Goal: Task Accomplishment & Management: Manage account settings

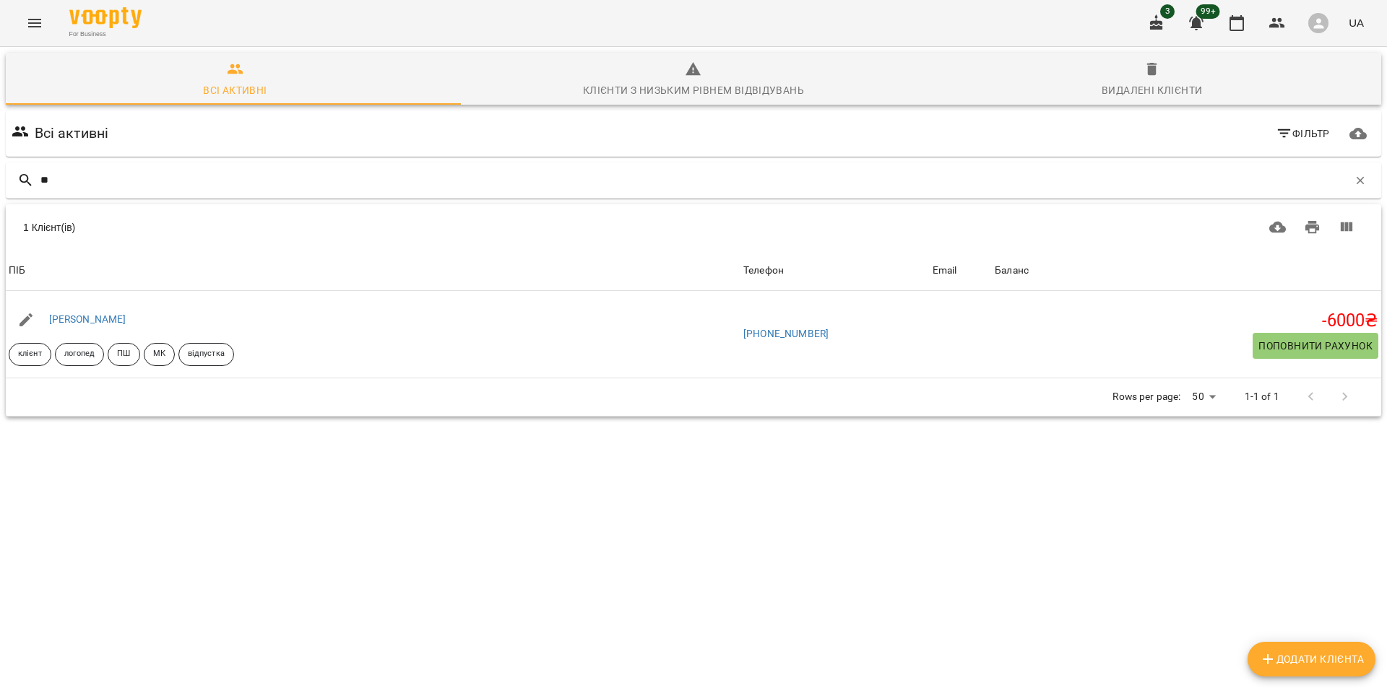
type input "*"
drag, startPoint x: 92, startPoint y: 183, endPoint x: 0, endPoint y: 170, distance: 93.4
click at [0, 170] on div "Всі активні Клієнти з низьким рівнем відвідувань Видалені клієнти Всі активні Ф…" at bounding box center [693, 285] width 1392 height 482
type input "***"
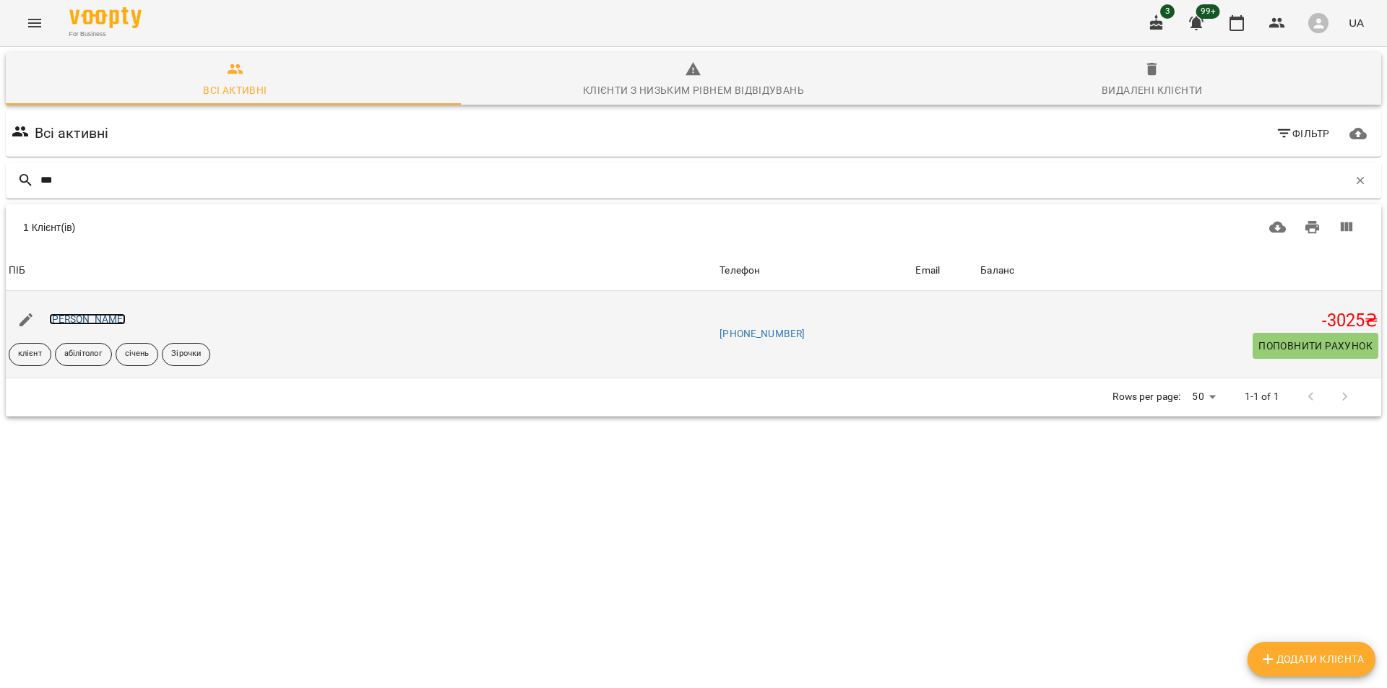
click at [116, 317] on link "[PERSON_NAME]" at bounding box center [87, 319] width 77 height 12
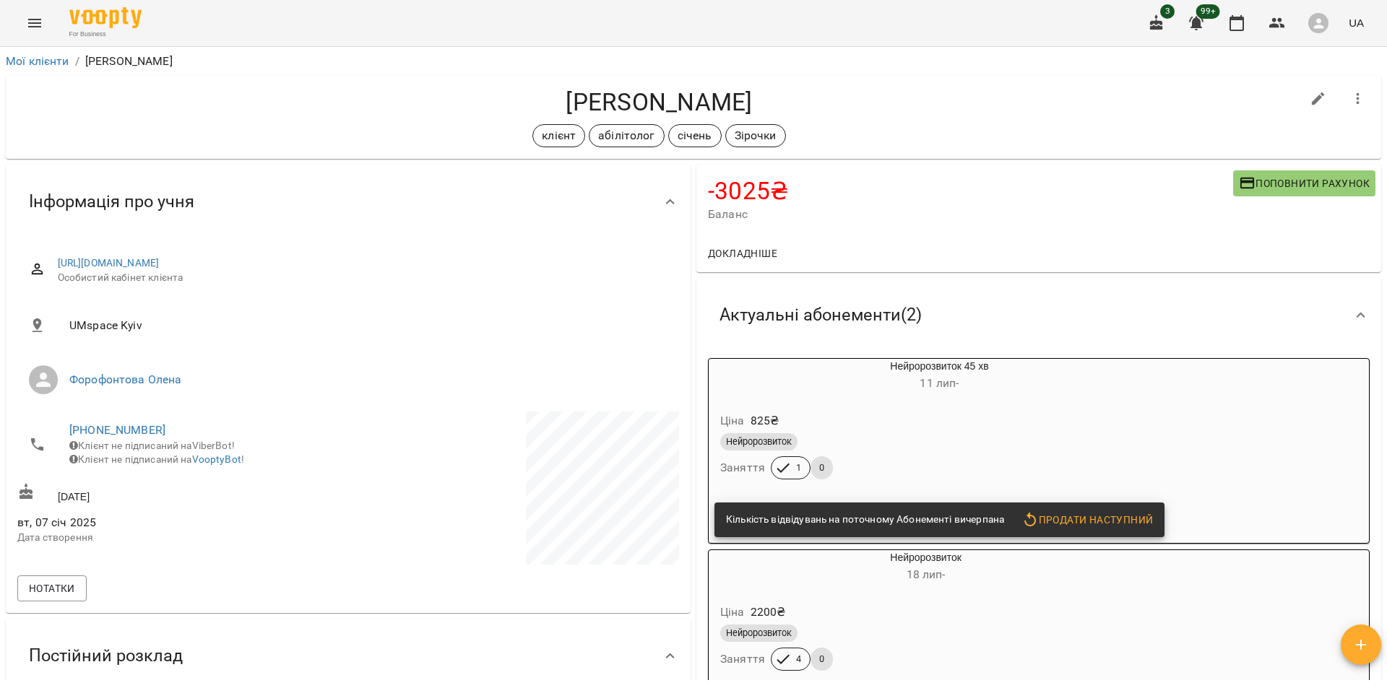
click at [1386, 111] on div "Мої клієнти / [PERSON_NAME] [PERSON_NAME] клієнт абілітолог січень Зірочки -302…" at bounding box center [693, 391] width 1387 height 688
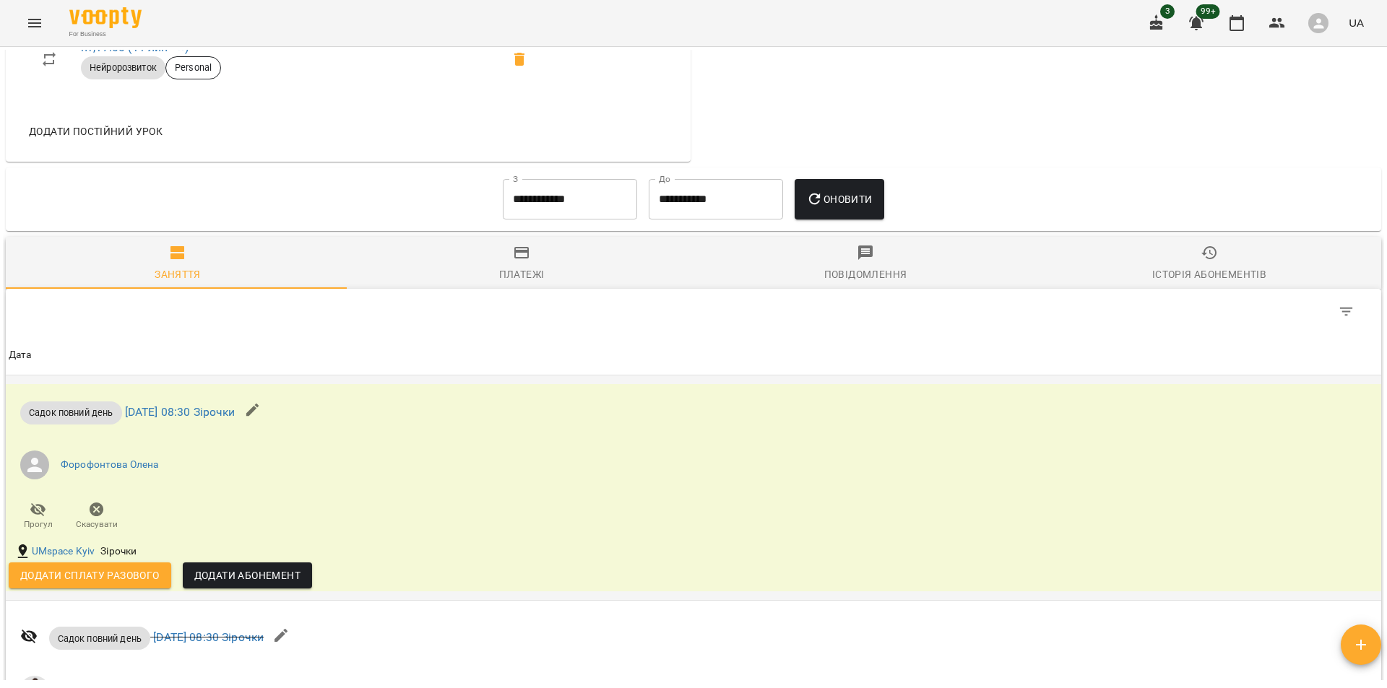
scroll to position [1828, 0]
click at [554, 191] on input "**********" at bounding box center [570, 198] width 134 height 40
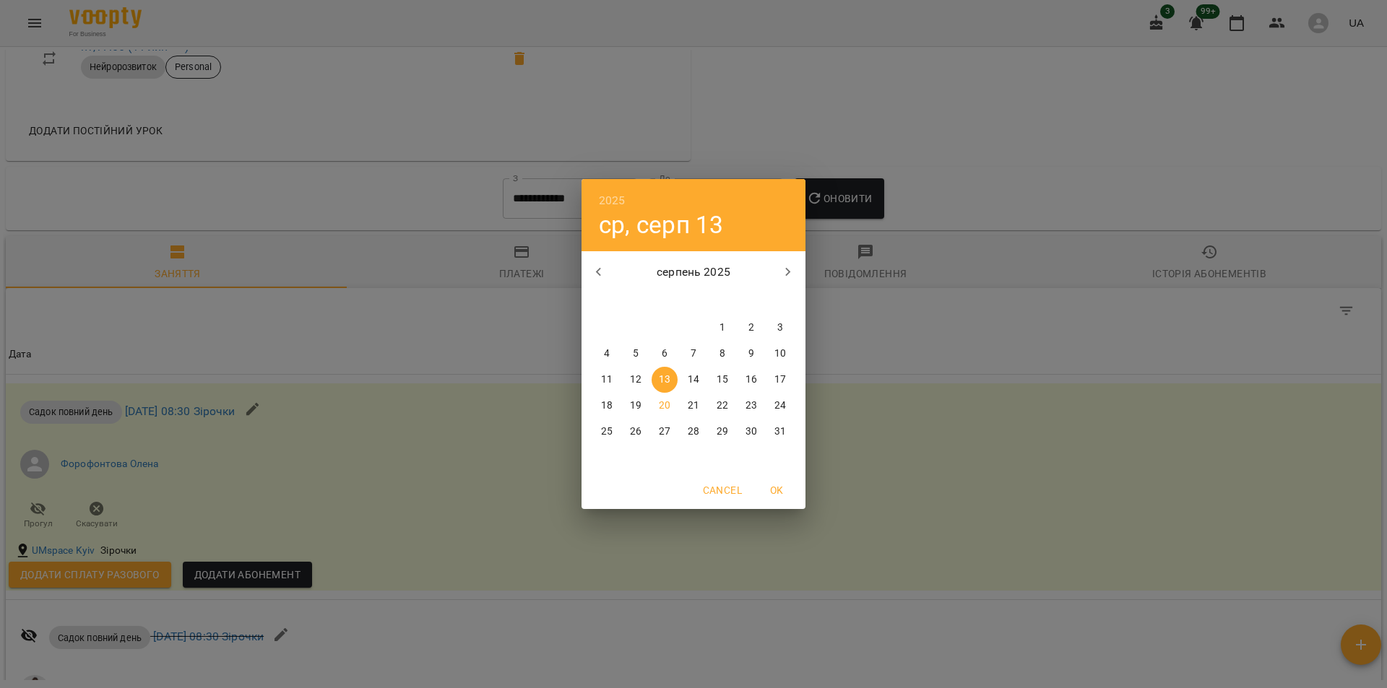
click at [722, 327] on p "1" at bounding box center [722, 328] width 6 height 14
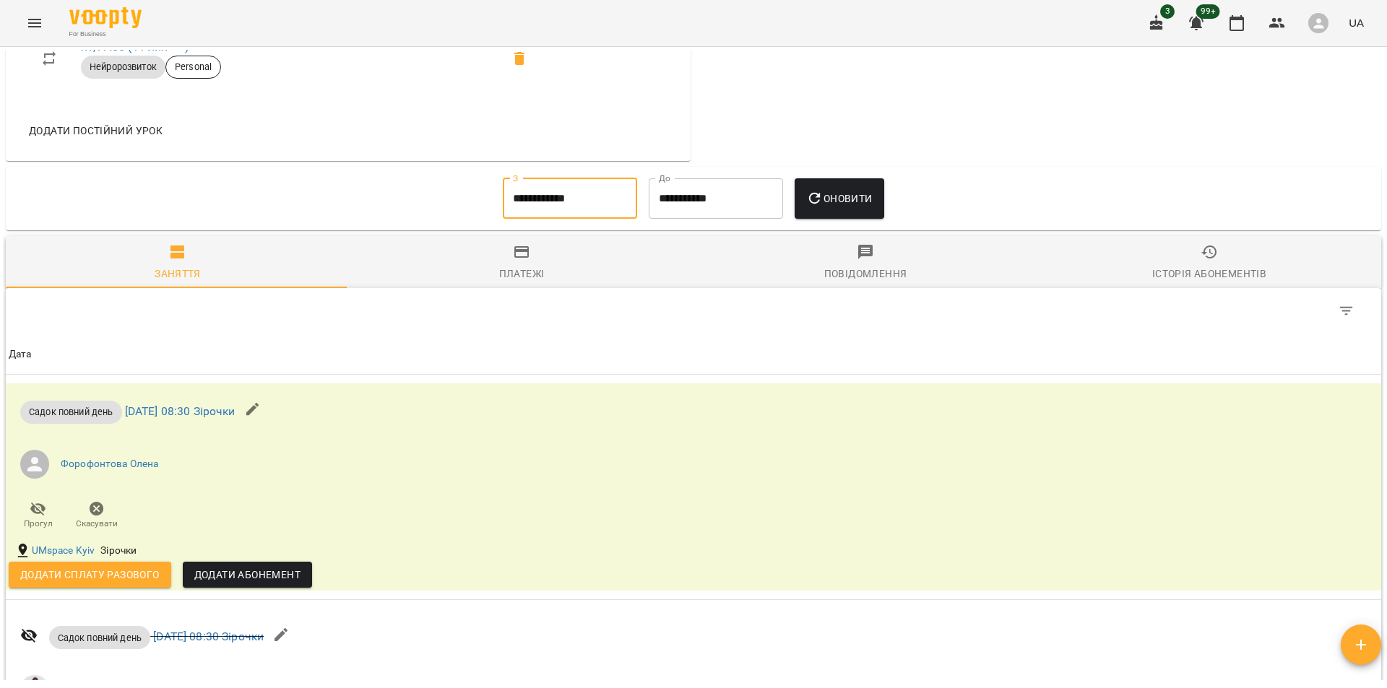
type input "**********"
click at [865, 212] on div "2025 пт, серп 1 серпень 2025 пн вт ср чт пт сб нд 28 29 30 31 1 2 3 4 5 6 7 8 9…" at bounding box center [693, 344] width 1387 height 688
click at [843, 210] on button "Оновити" at bounding box center [838, 198] width 89 height 40
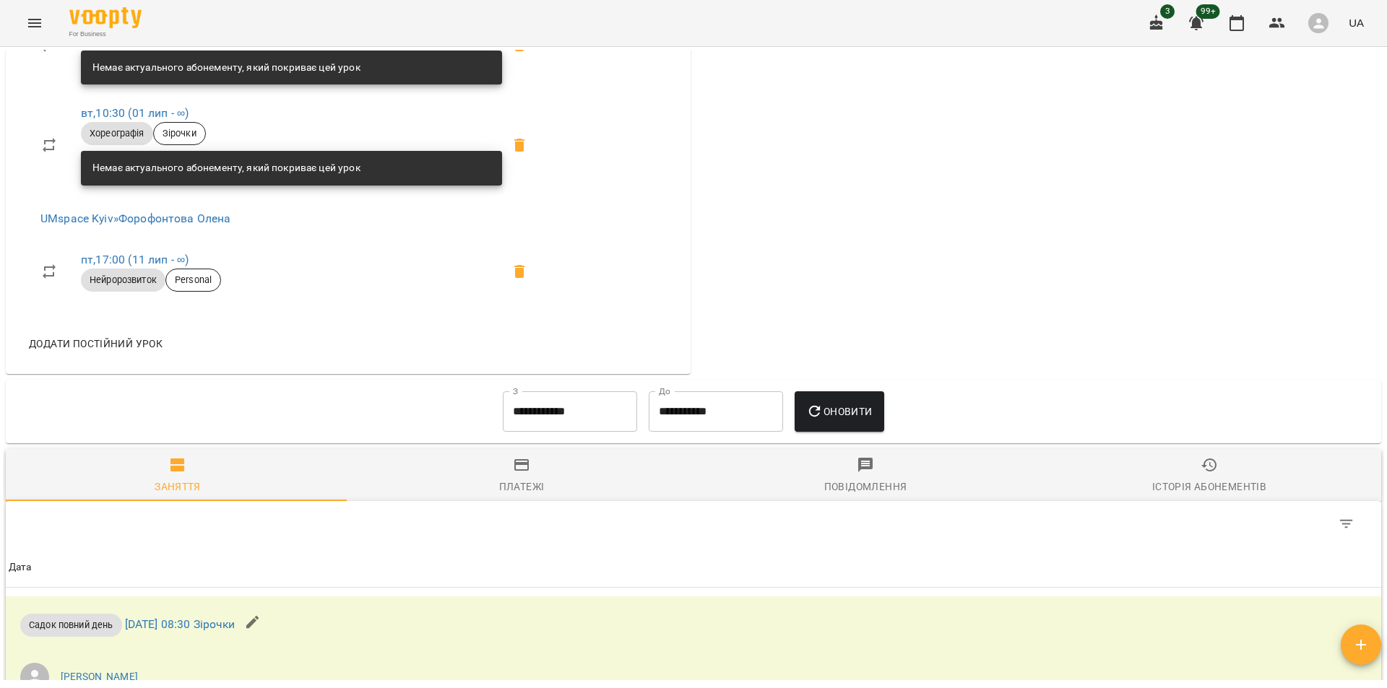
scroll to position [1615, 0]
click at [522, 486] on div "Платежі" at bounding box center [521, 487] width 45 height 17
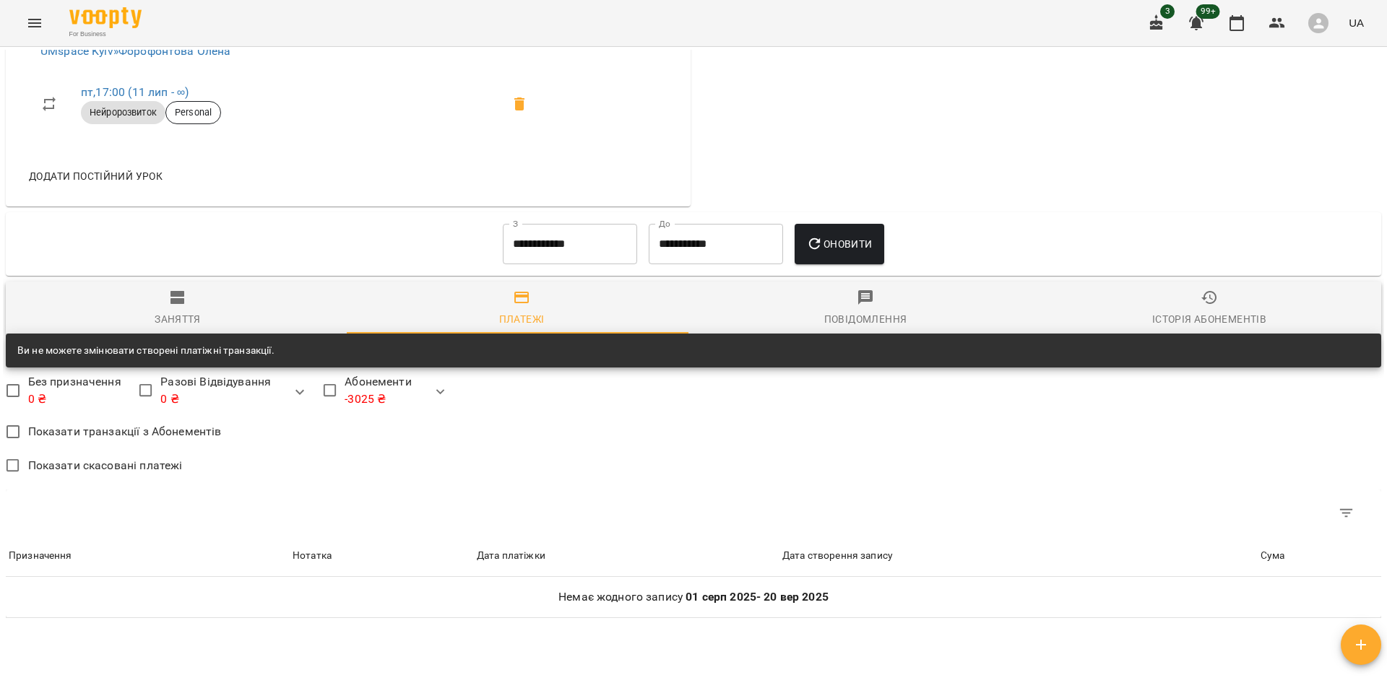
scroll to position [1897, 0]
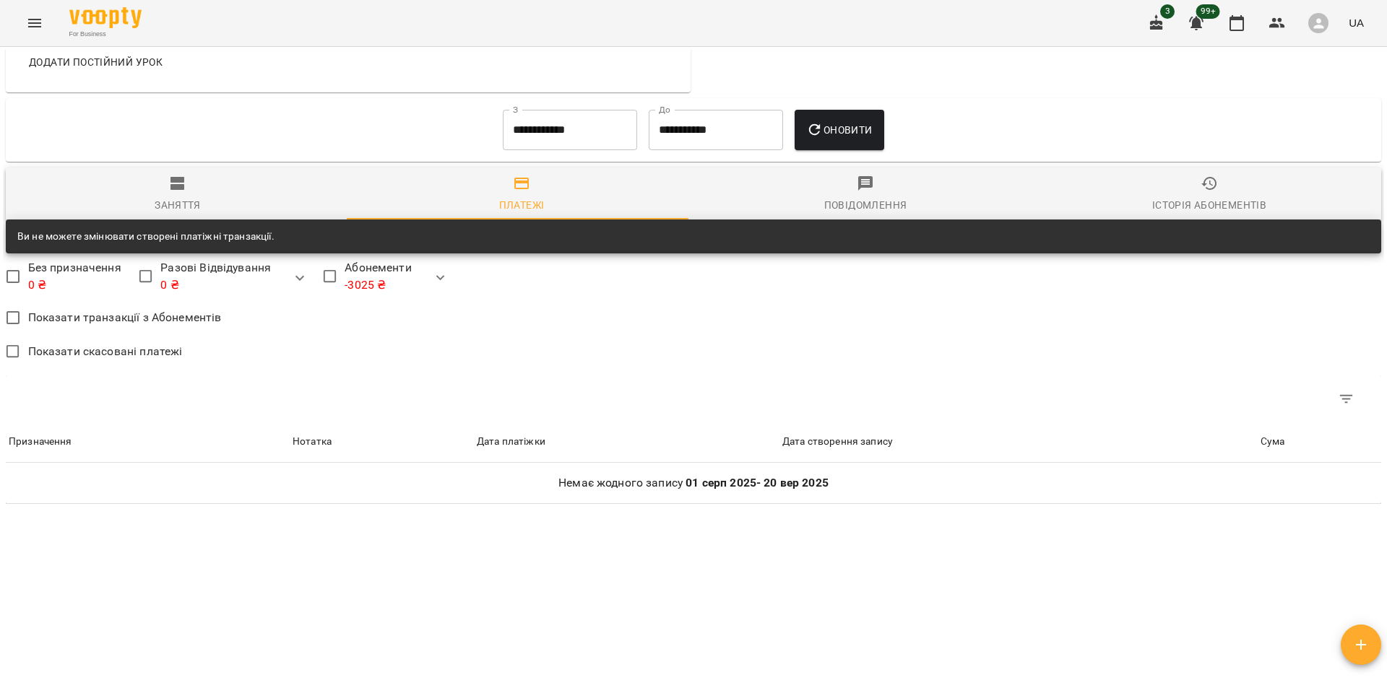
click at [173, 209] on div "Заняття" at bounding box center [178, 204] width 46 height 17
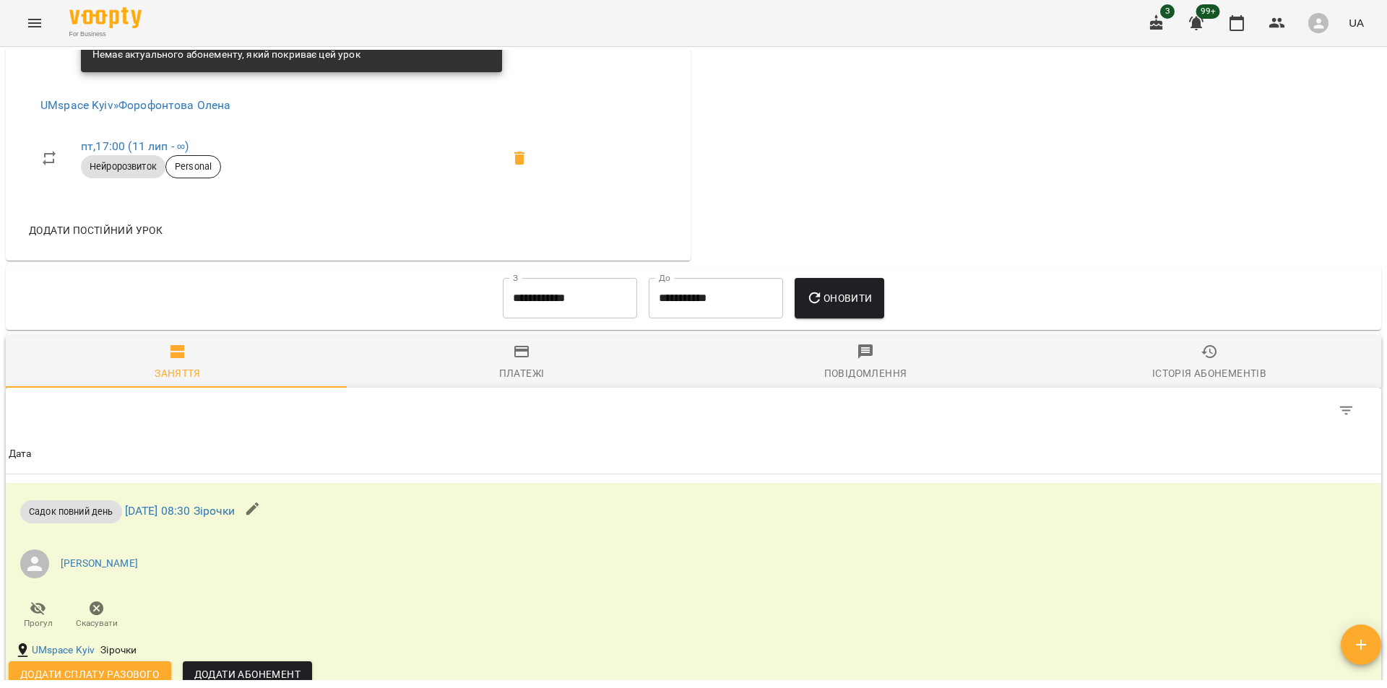
scroll to position [2109, 0]
